Goal: Information Seeking & Learning: Learn about a topic

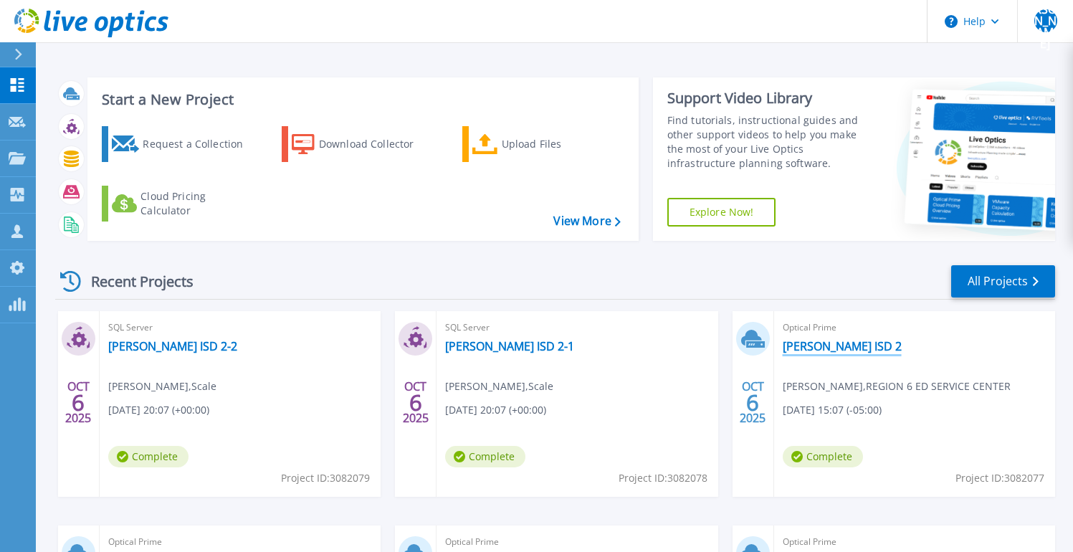
click at [797, 346] on link "[PERSON_NAME] ISD 2" at bounding box center [842, 346] width 119 height 14
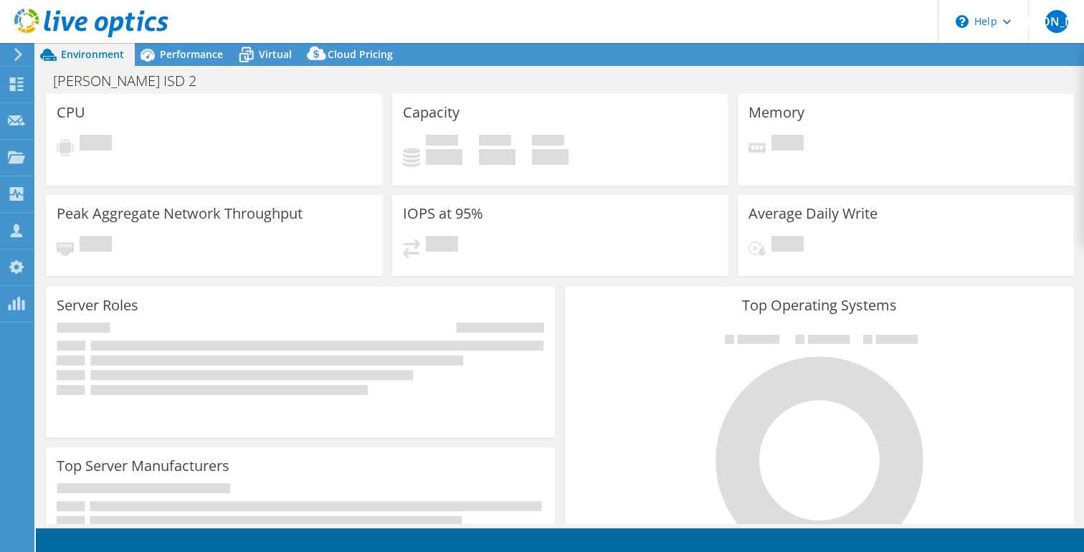
select select "USD"
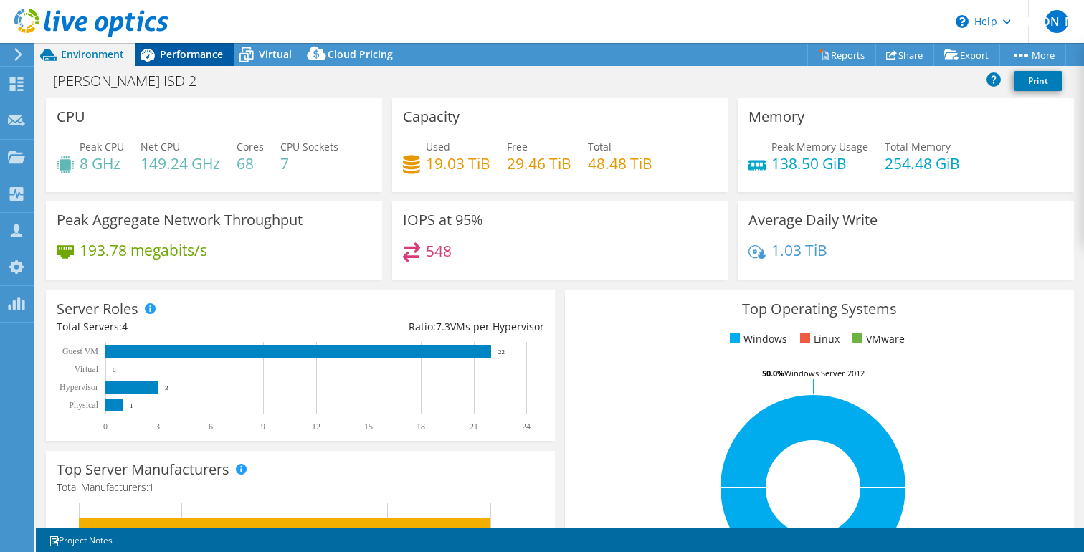
click at [200, 54] on span "Performance" at bounding box center [191, 54] width 63 height 14
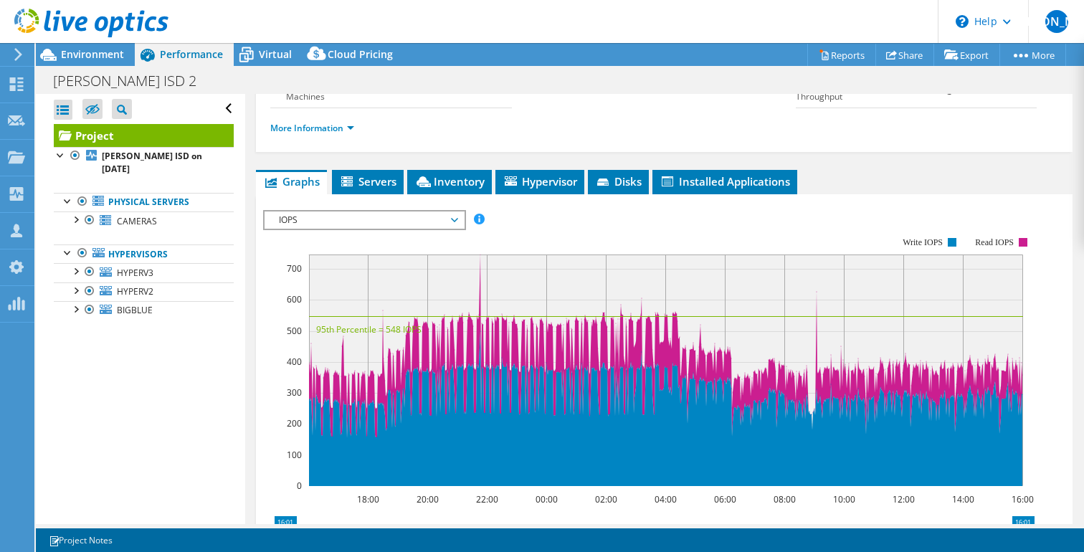
scroll to position [236, 0]
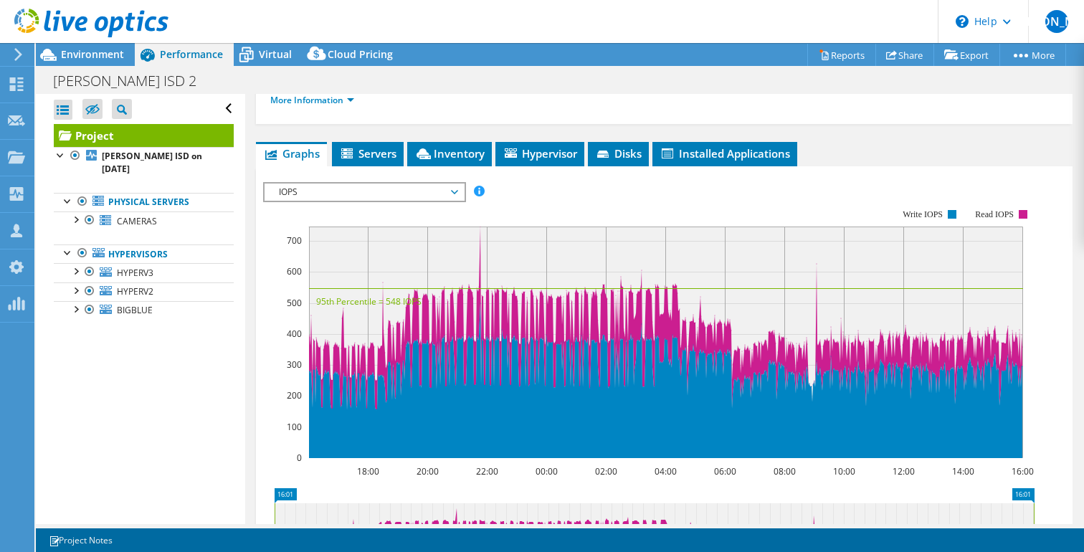
click at [375, 201] on span "IOPS" at bounding box center [364, 192] width 184 height 17
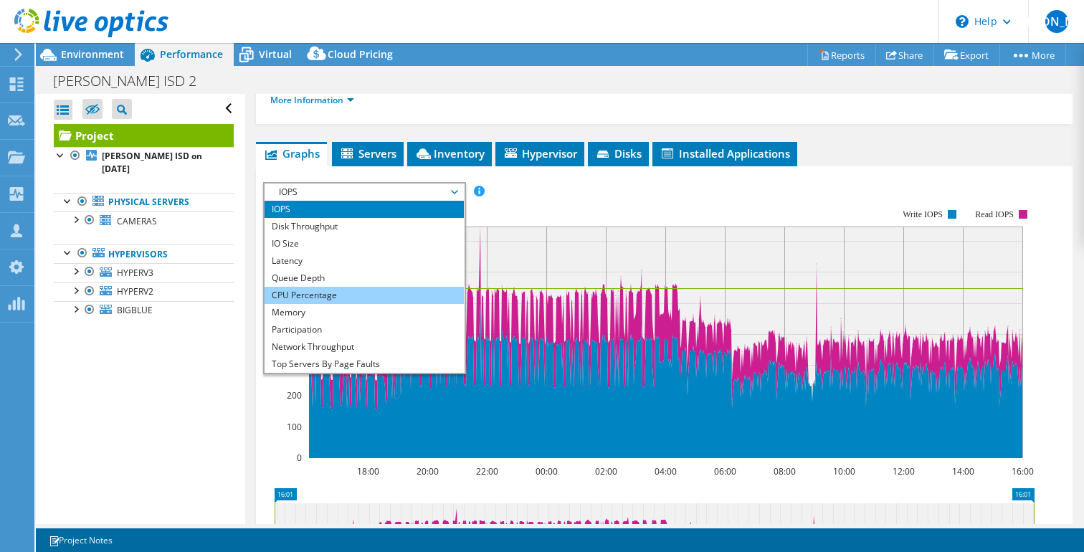
click at [356, 304] on li "CPU Percentage" at bounding box center [364, 295] width 199 height 17
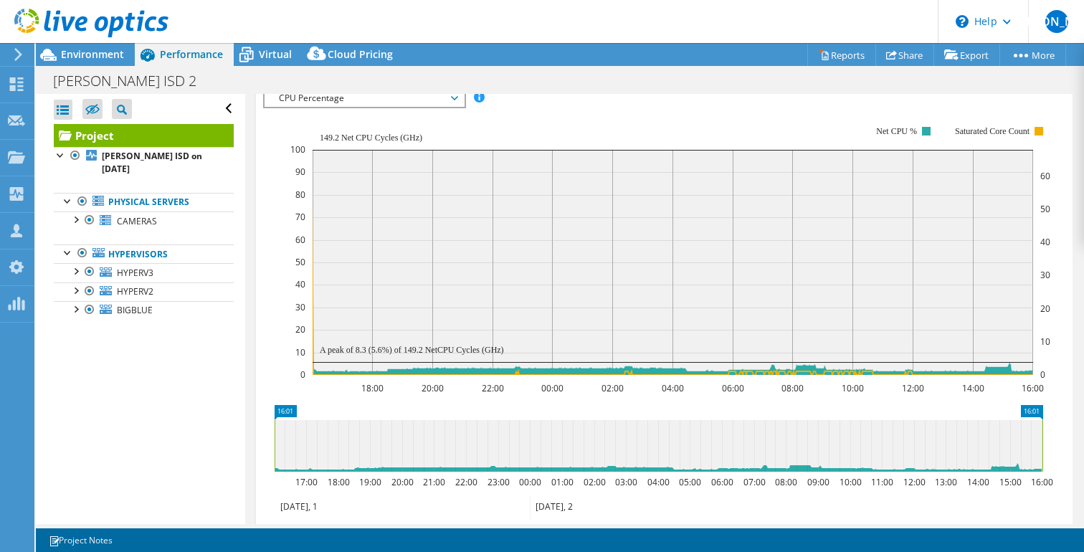
scroll to position [333, 0]
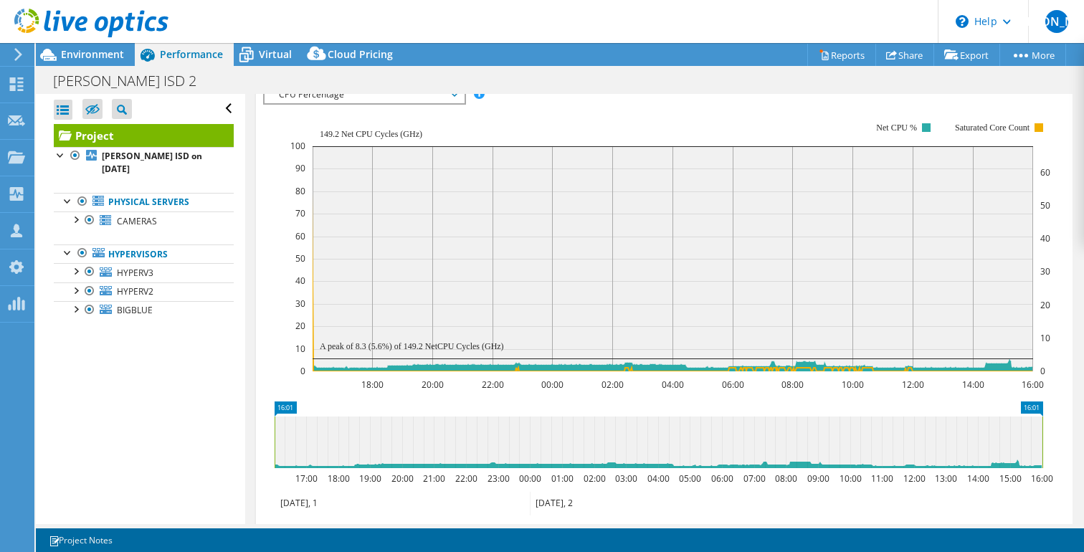
click at [632, 104] on div "IOPS Disk Throughput IO Size Latency Queue Depth CPU Percentage Memory Page Fau…" at bounding box center [664, 94] width 802 height 19
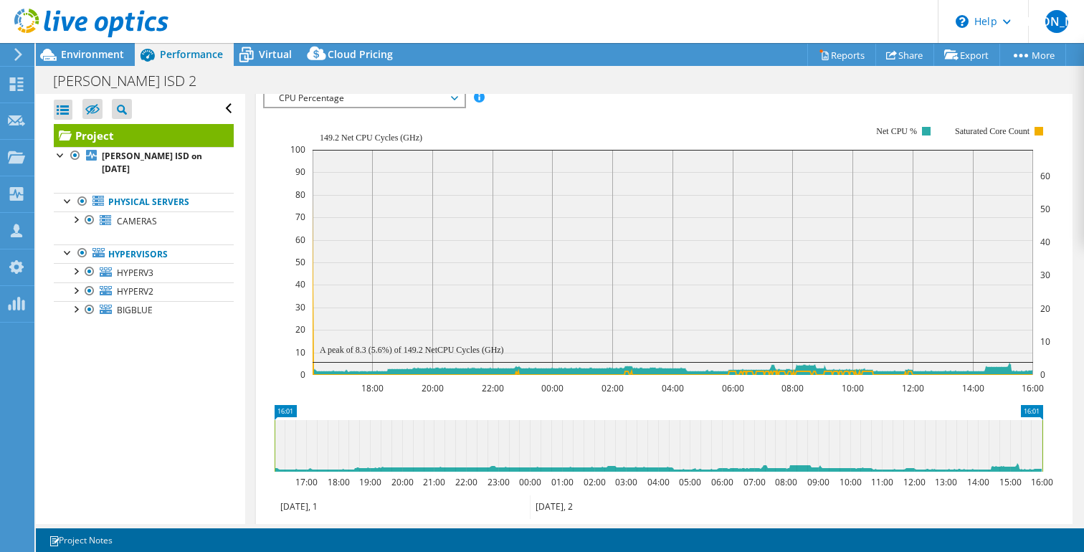
scroll to position [331, 0]
click at [434, 106] on span "CPU Percentage" at bounding box center [364, 97] width 184 height 17
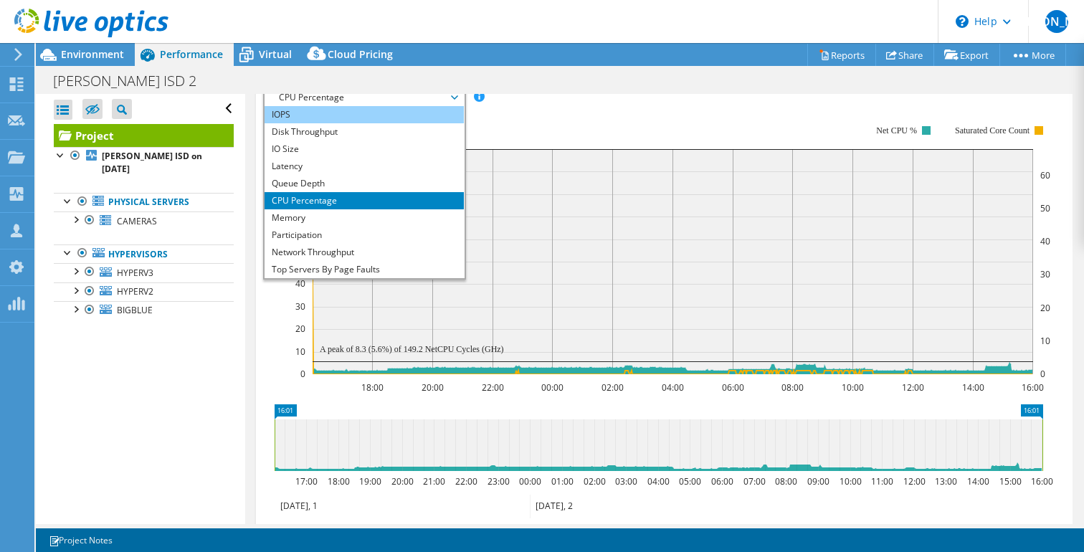
click at [404, 123] on li "IOPS" at bounding box center [364, 114] width 199 height 17
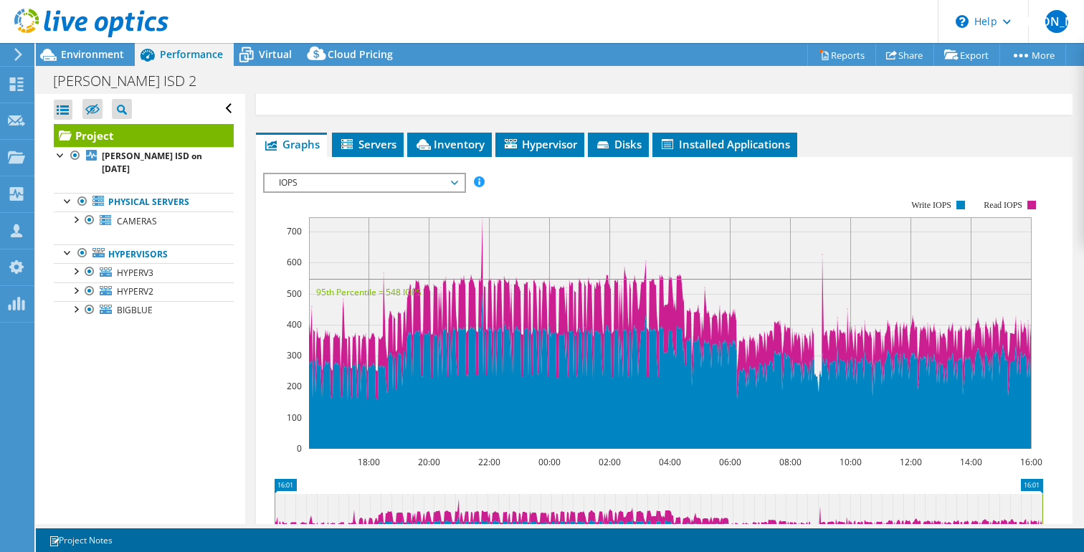
scroll to position [220, 0]
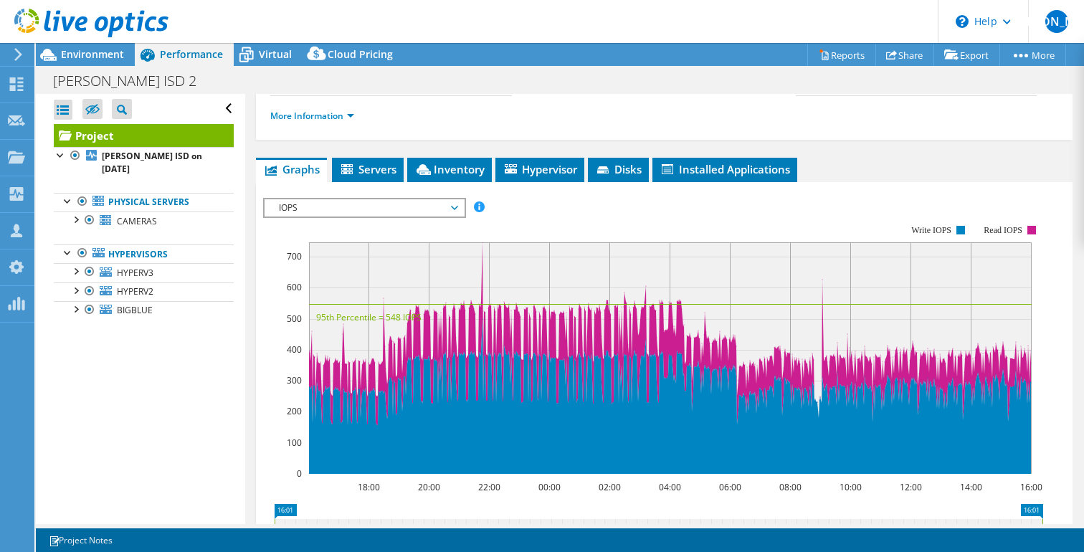
click at [348, 217] on span "IOPS" at bounding box center [364, 207] width 184 height 17
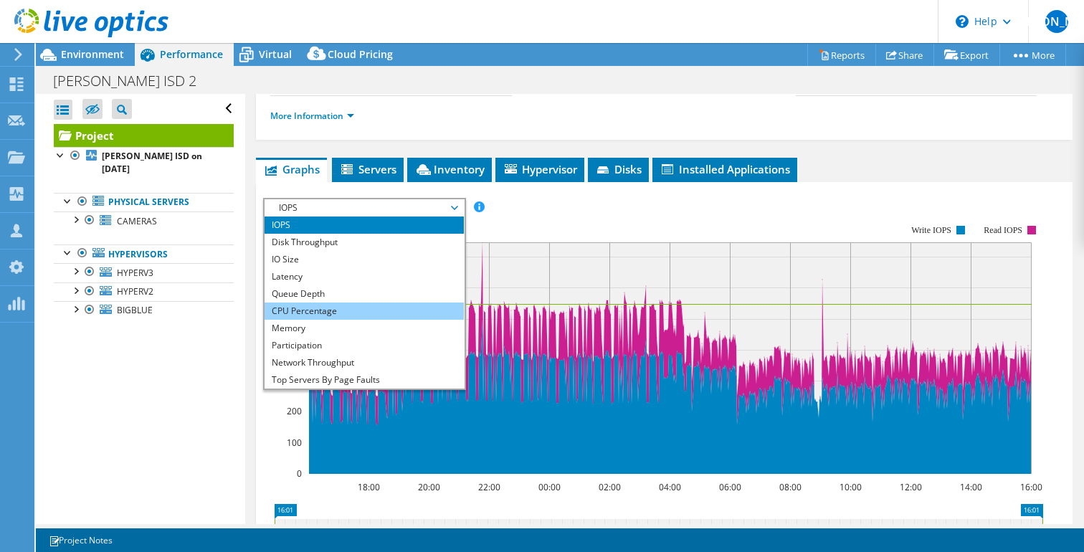
click at [331, 320] on li "CPU Percentage" at bounding box center [364, 311] width 199 height 17
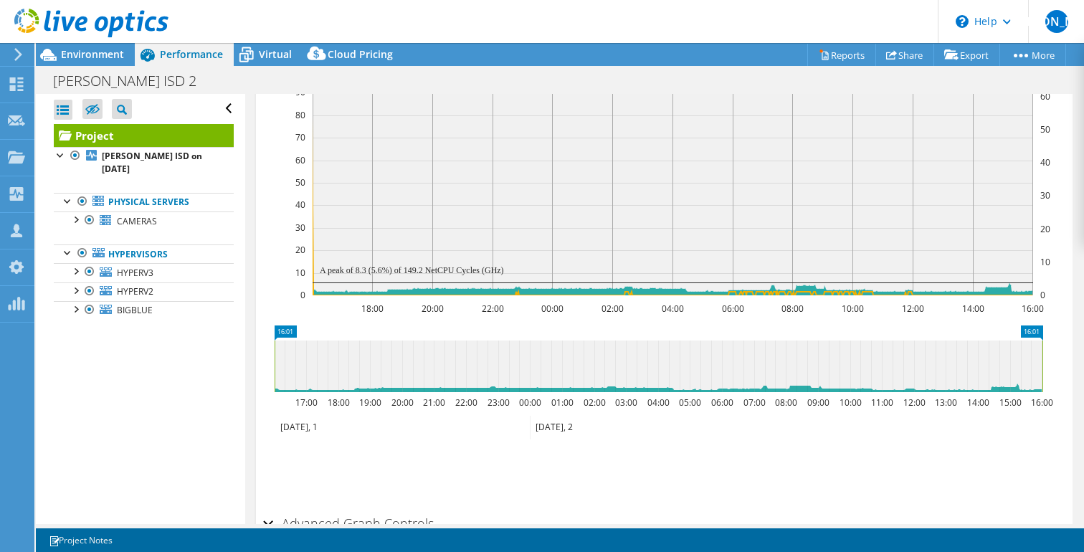
scroll to position [414, 0]
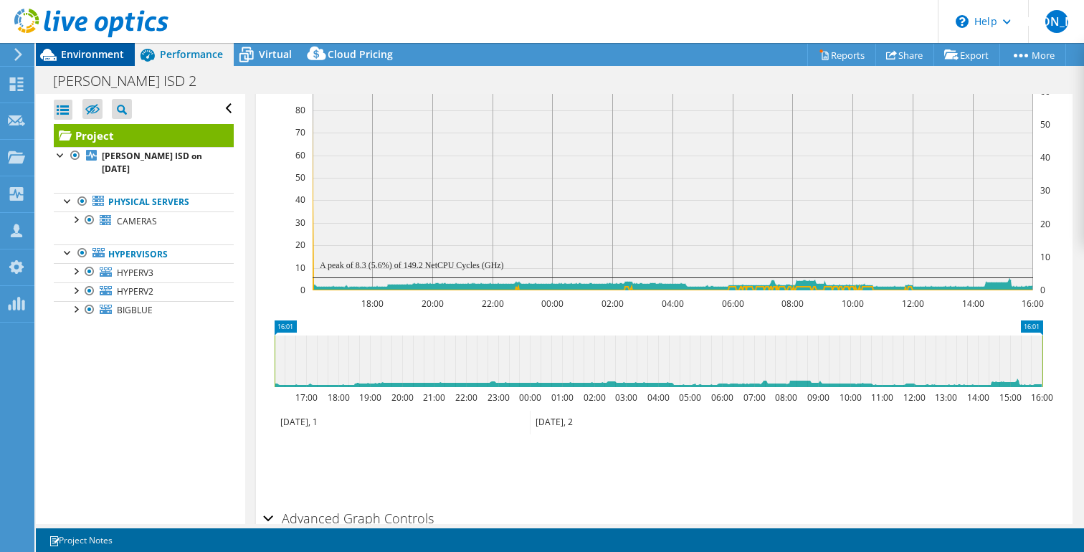
click at [75, 56] on span "Environment" at bounding box center [92, 54] width 63 height 14
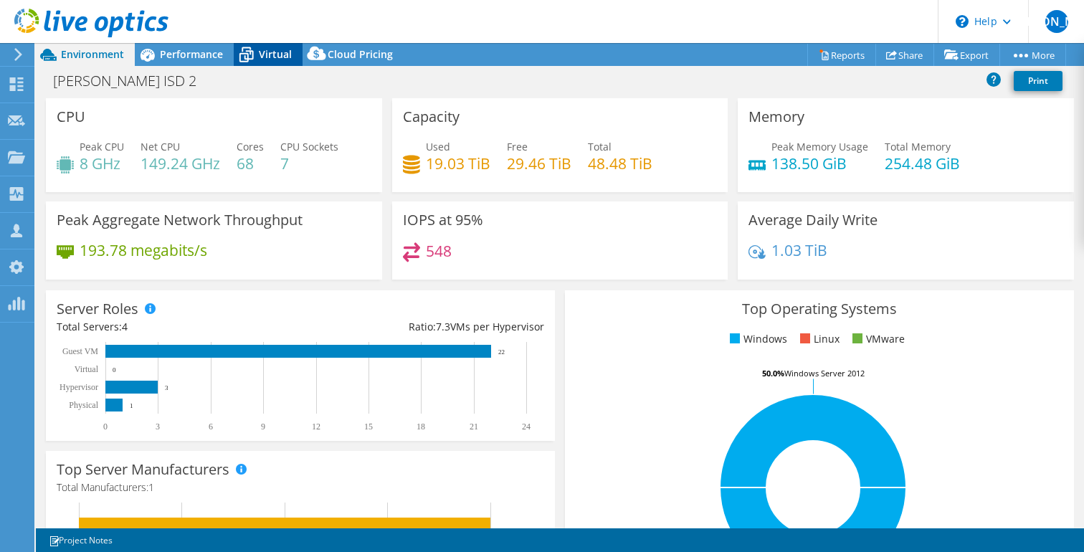
click at [263, 59] on span "Virtual" at bounding box center [275, 54] width 33 height 14
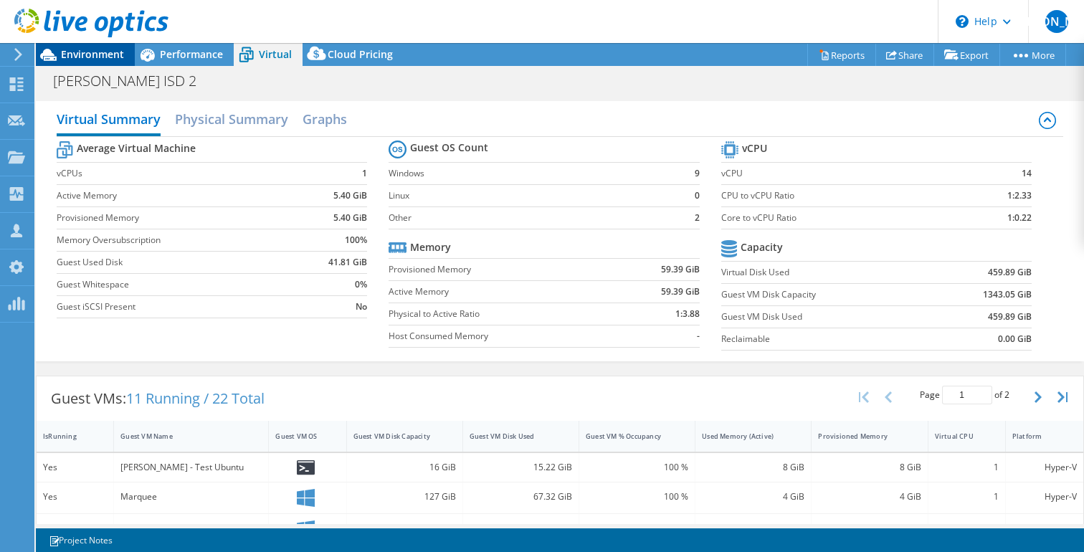
click at [93, 53] on span "Environment" at bounding box center [92, 54] width 63 height 14
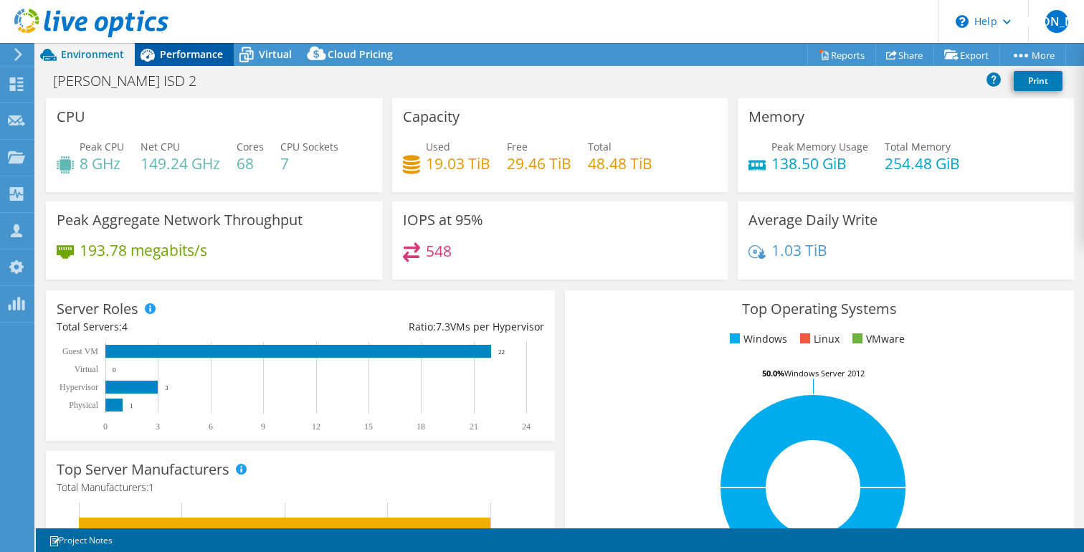
click at [196, 63] on div "Performance" at bounding box center [184, 54] width 99 height 23
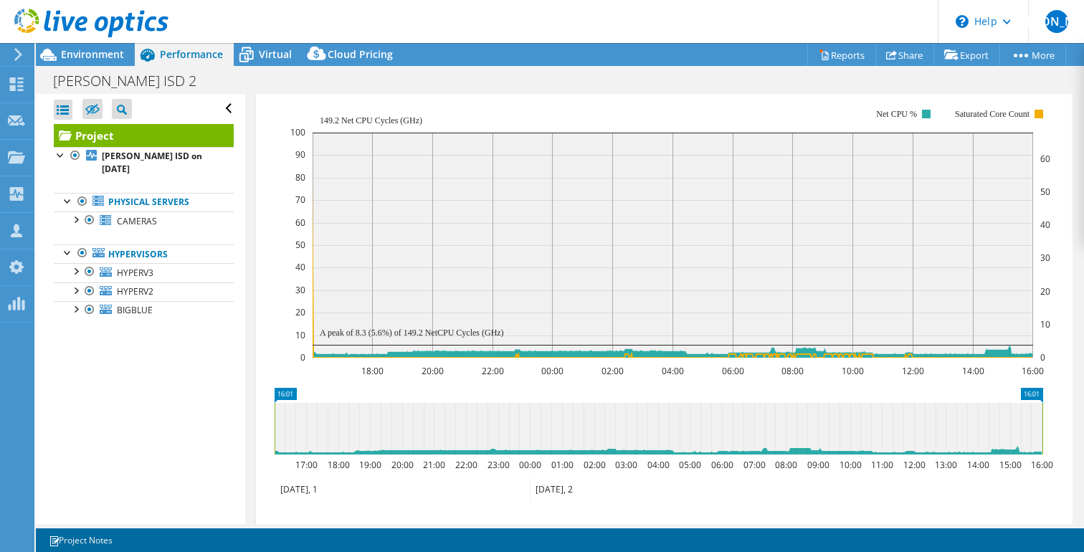
scroll to position [0, 0]
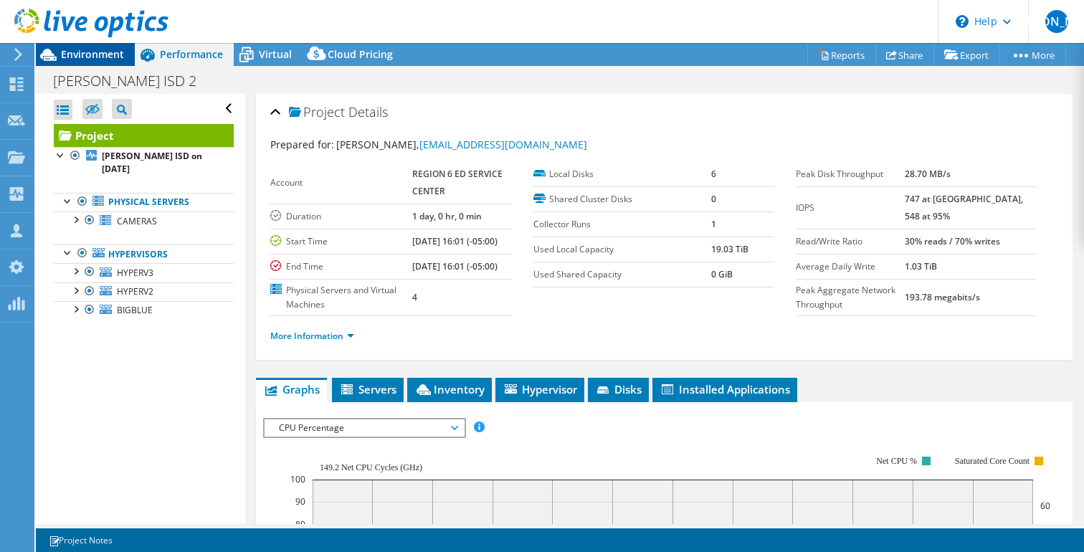
click at [89, 55] on span "Environment" at bounding box center [92, 54] width 63 height 14
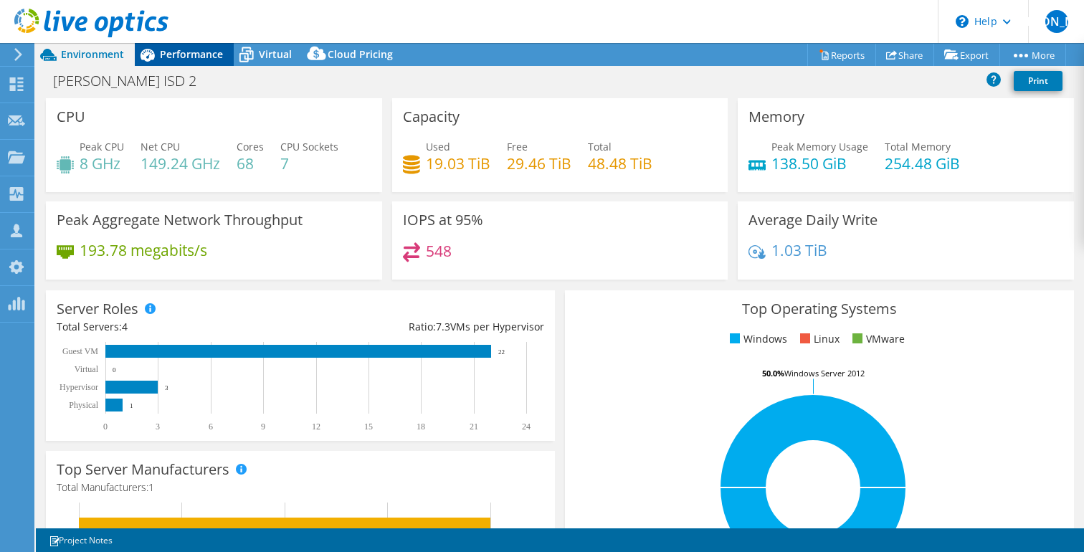
click at [179, 57] on span "Performance" at bounding box center [191, 54] width 63 height 14
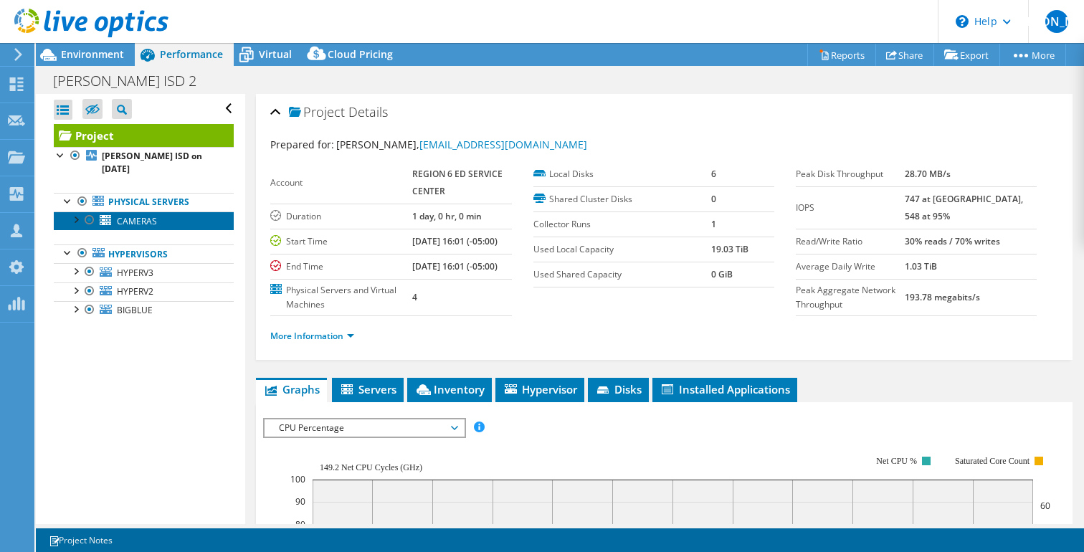
click at [146, 215] on span "CAMERAS" at bounding box center [137, 221] width 40 height 12
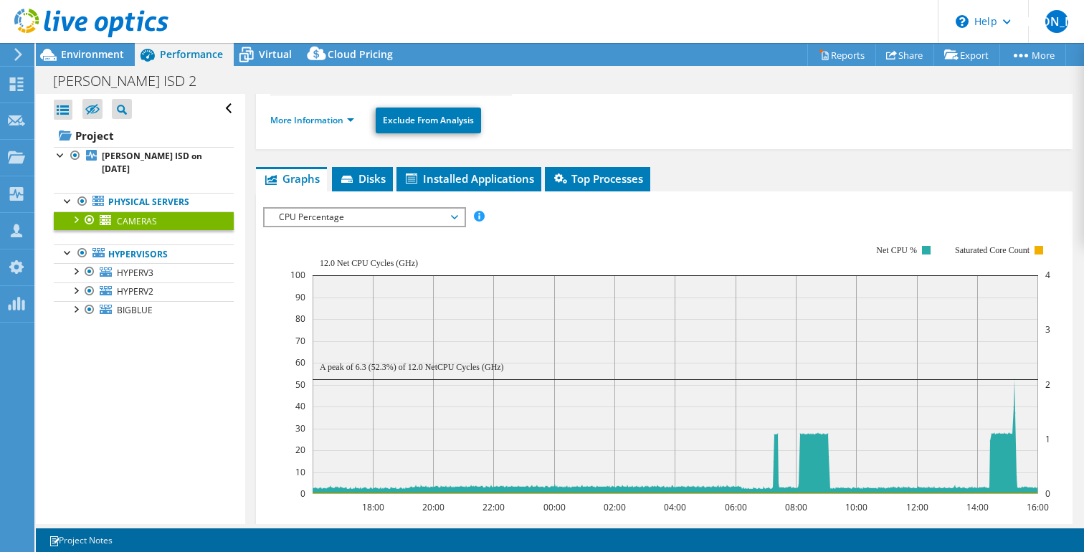
scroll to position [204, 0]
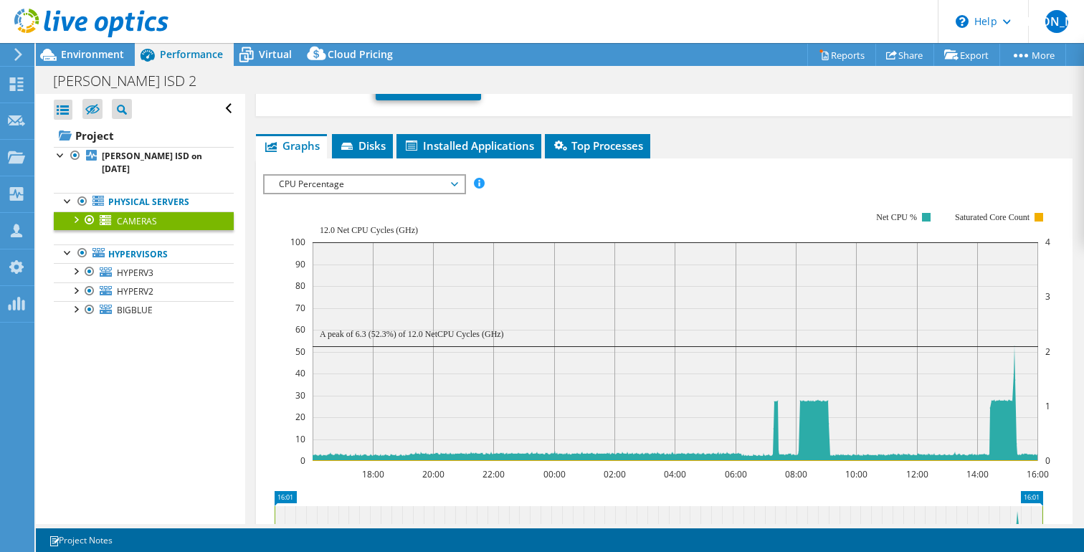
click at [427, 182] on span "CPU Percentage" at bounding box center [364, 184] width 184 height 17
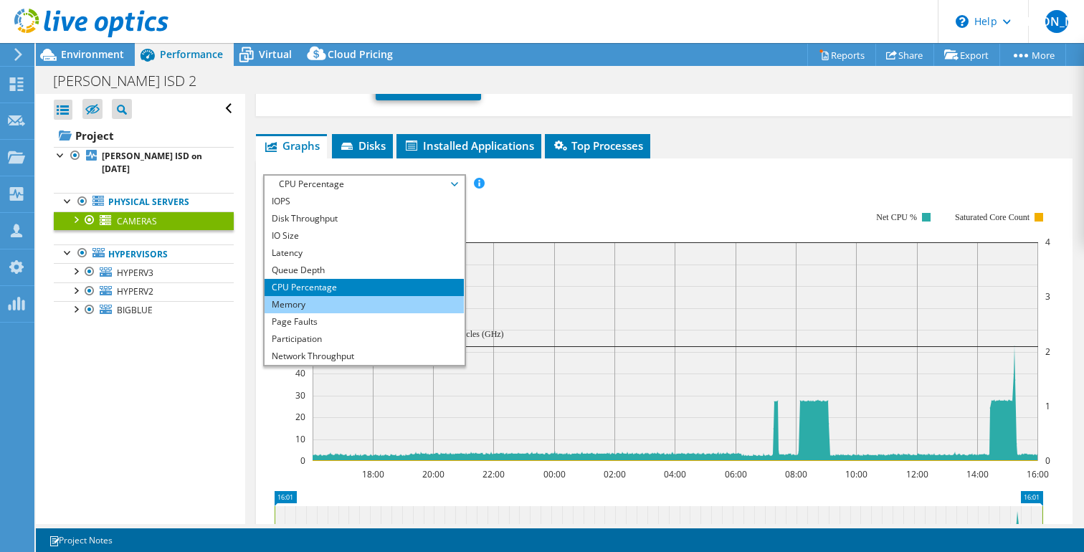
click at [391, 297] on li "Memory" at bounding box center [364, 304] width 199 height 17
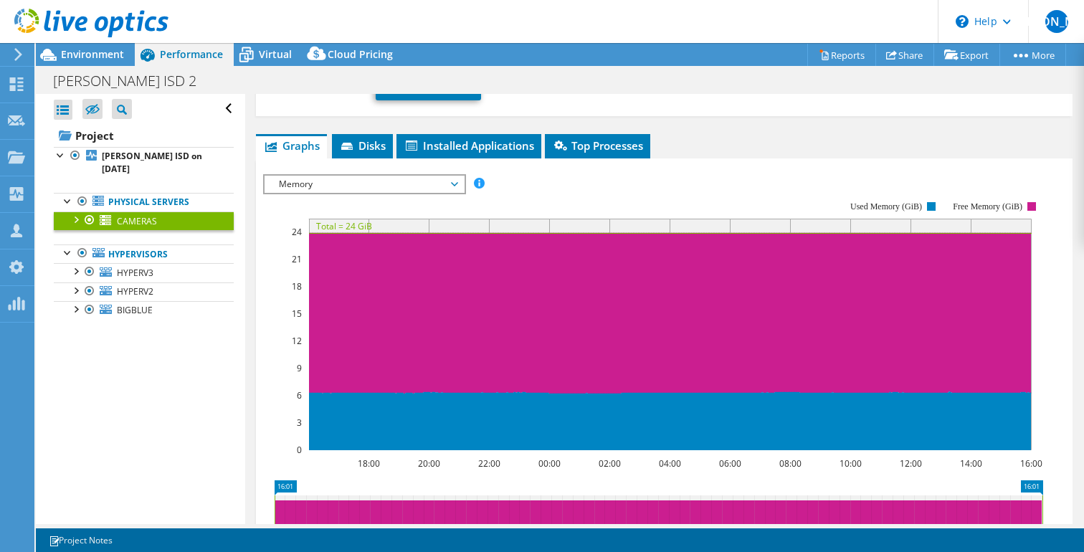
click at [355, 188] on span "Memory" at bounding box center [364, 184] width 184 height 17
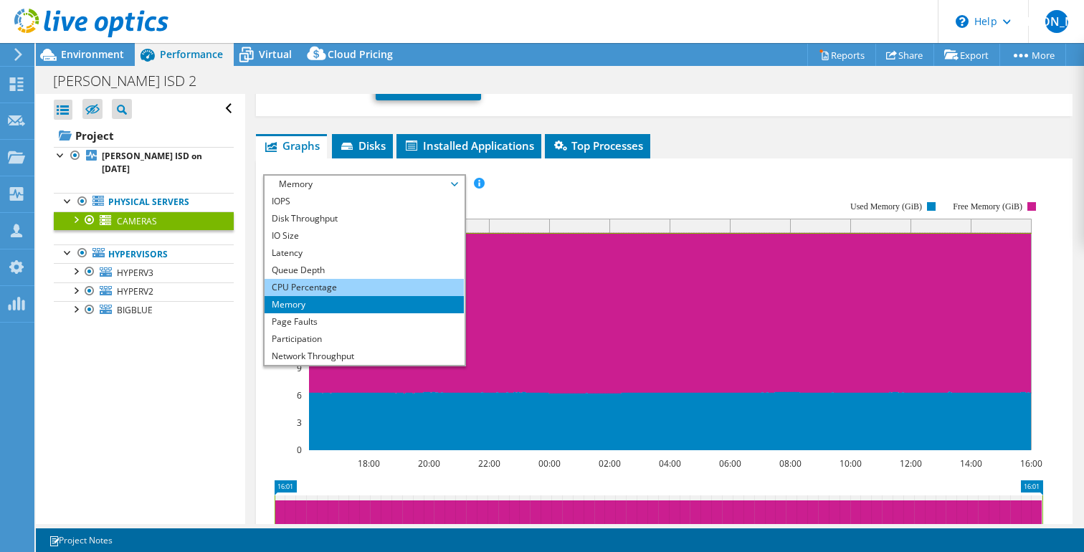
click at [298, 281] on li "CPU Percentage" at bounding box center [364, 287] width 199 height 17
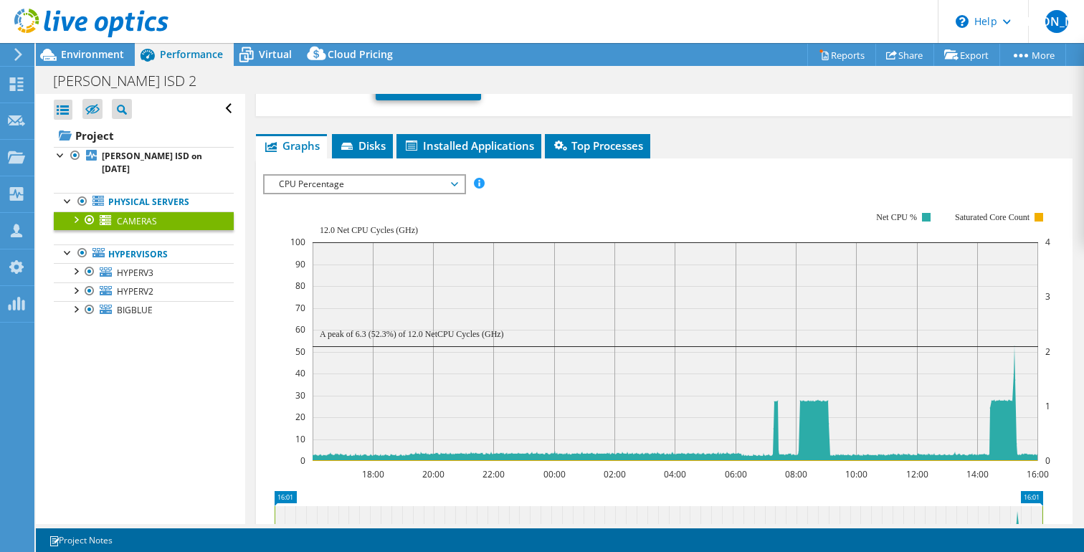
click at [336, 189] on span "CPU Percentage" at bounding box center [364, 184] width 184 height 17
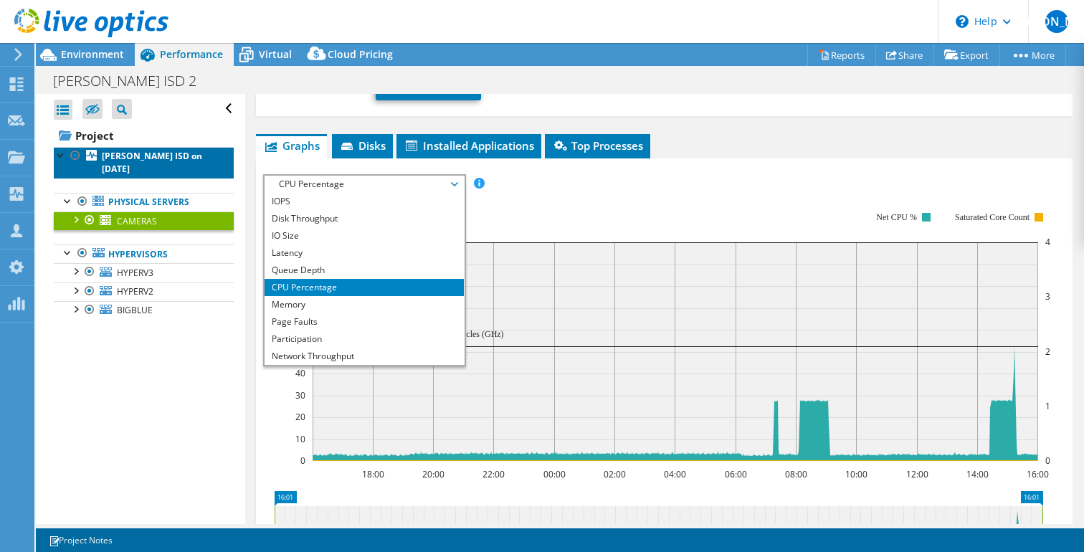
click at [128, 160] on b "[PERSON_NAME] ISD on [DATE]" at bounding box center [152, 162] width 100 height 25
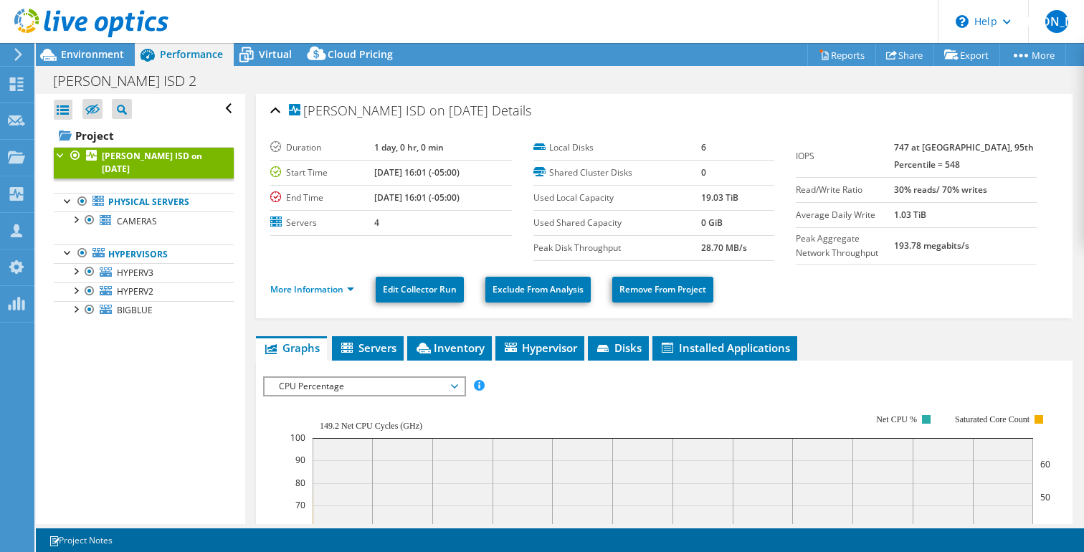
scroll to position [0, 0]
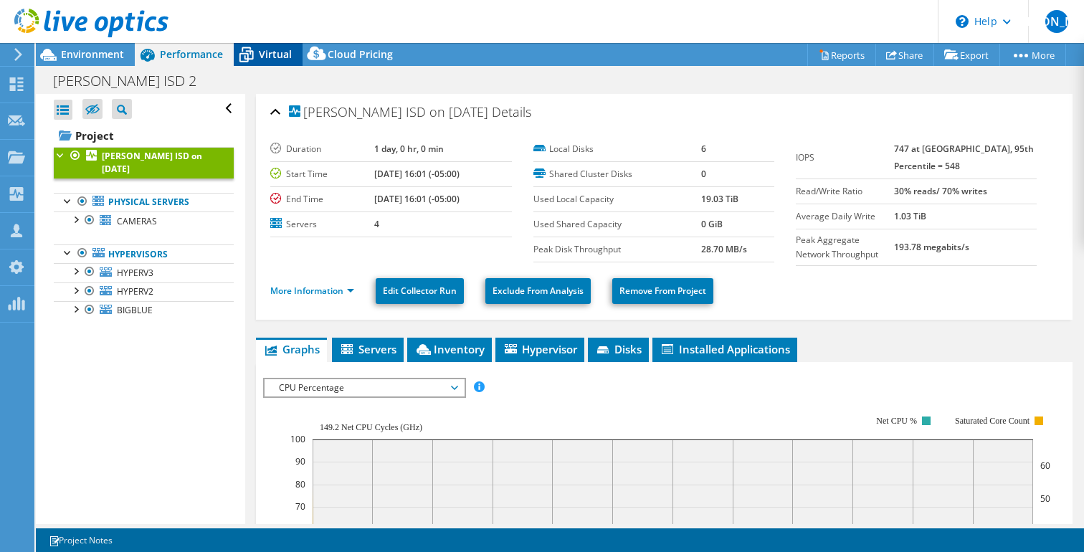
click at [267, 49] on span "Virtual" at bounding box center [275, 54] width 33 height 14
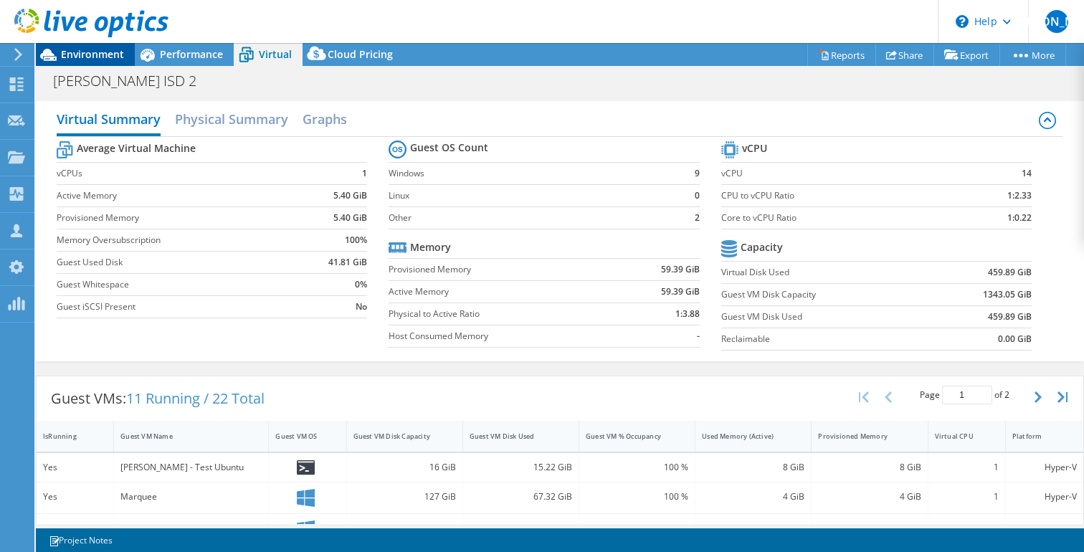
click at [108, 52] on span "Environment" at bounding box center [92, 54] width 63 height 14
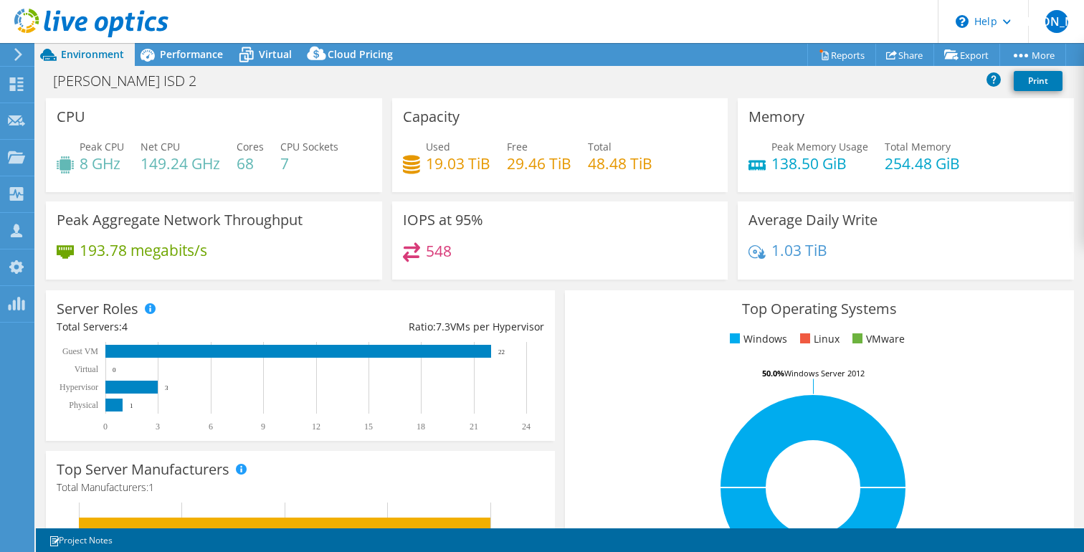
click at [567, 72] on div "[PERSON_NAME] ISD 2 Print" at bounding box center [560, 80] width 1048 height 27
click at [273, 58] on span "Virtual" at bounding box center [275, 54] width 33 height 14
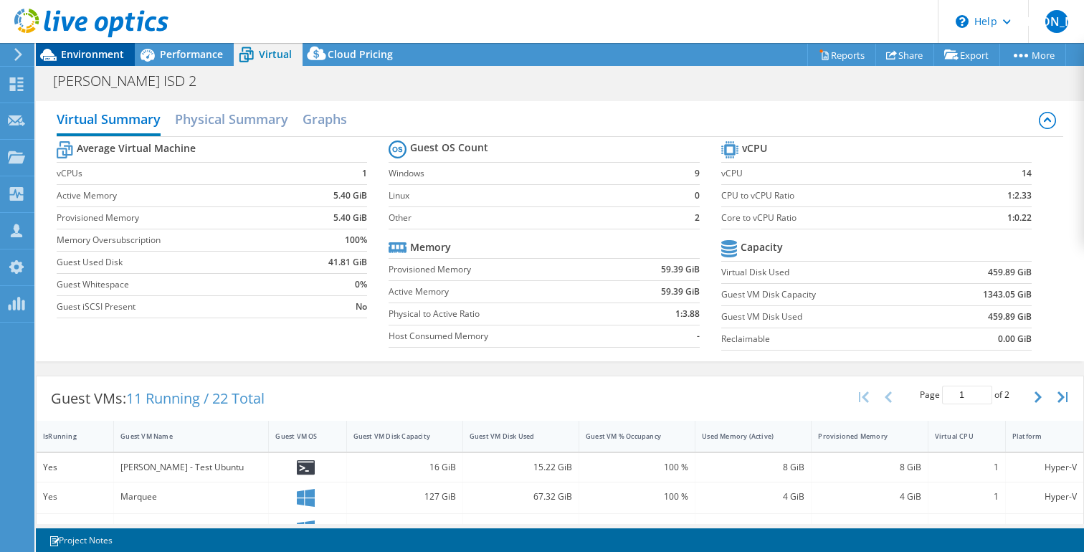
click at [87, 57] on span "Environment" at bounding box center [92, 54] width 63 height 14
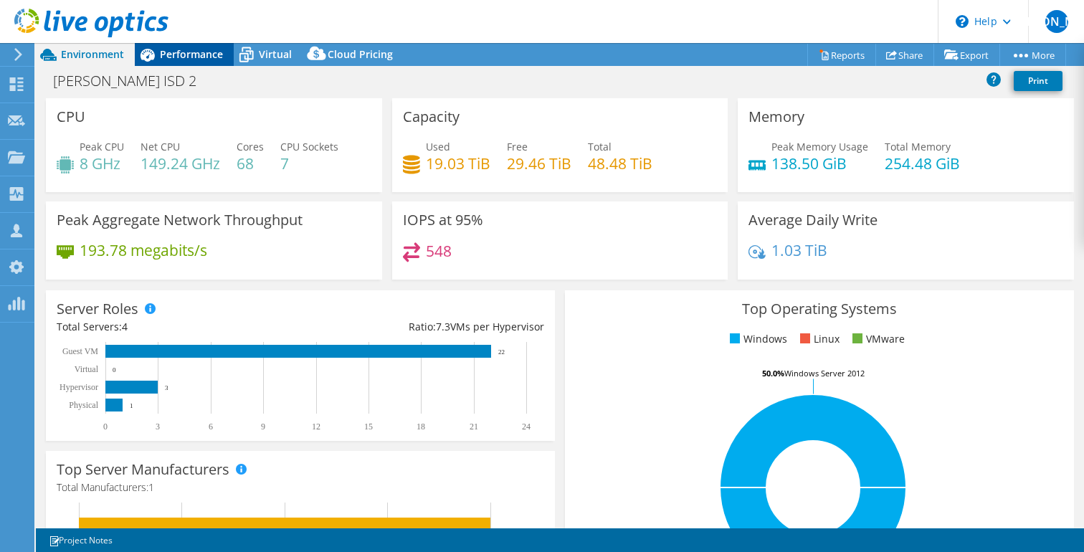
click at [176, 54] on span "Performance" at bounding box center [191, 54] width 63 height 14
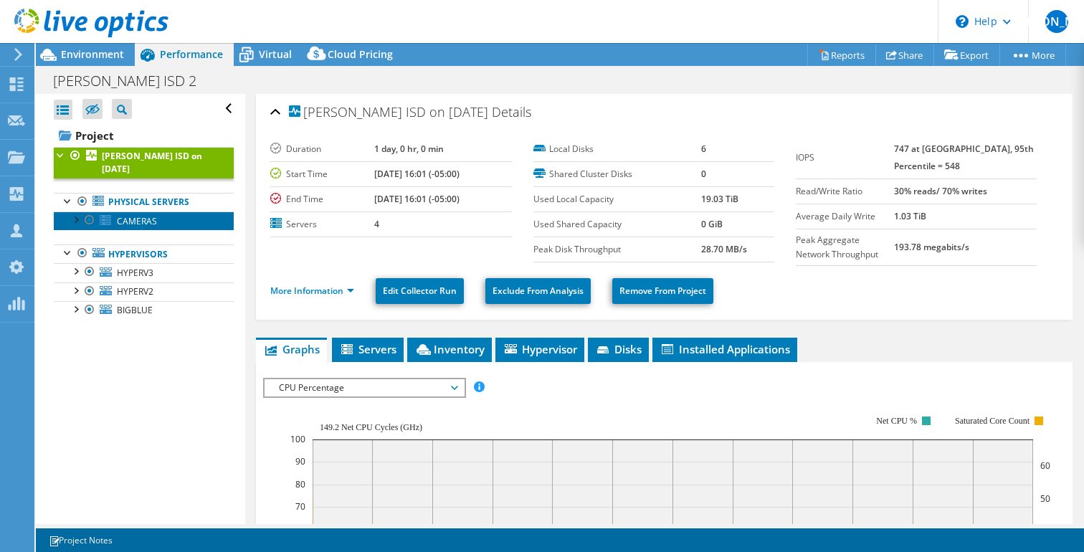
click at [135, 215] on span "CAMERAS" at bounding box center [137, 221] width 40 height 12
